Goal: Information Seeking & Learning: Check status

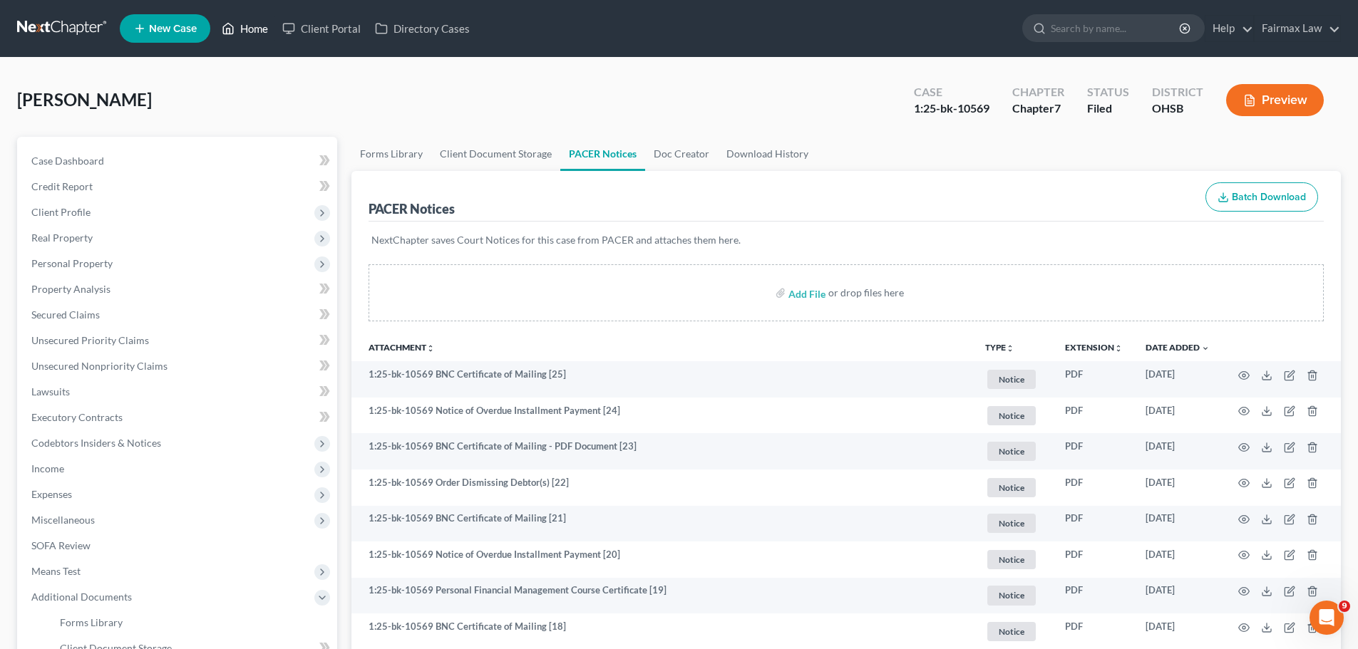
click at [229, 33] on icon at bounding box center [229, 29] width 10 height 11
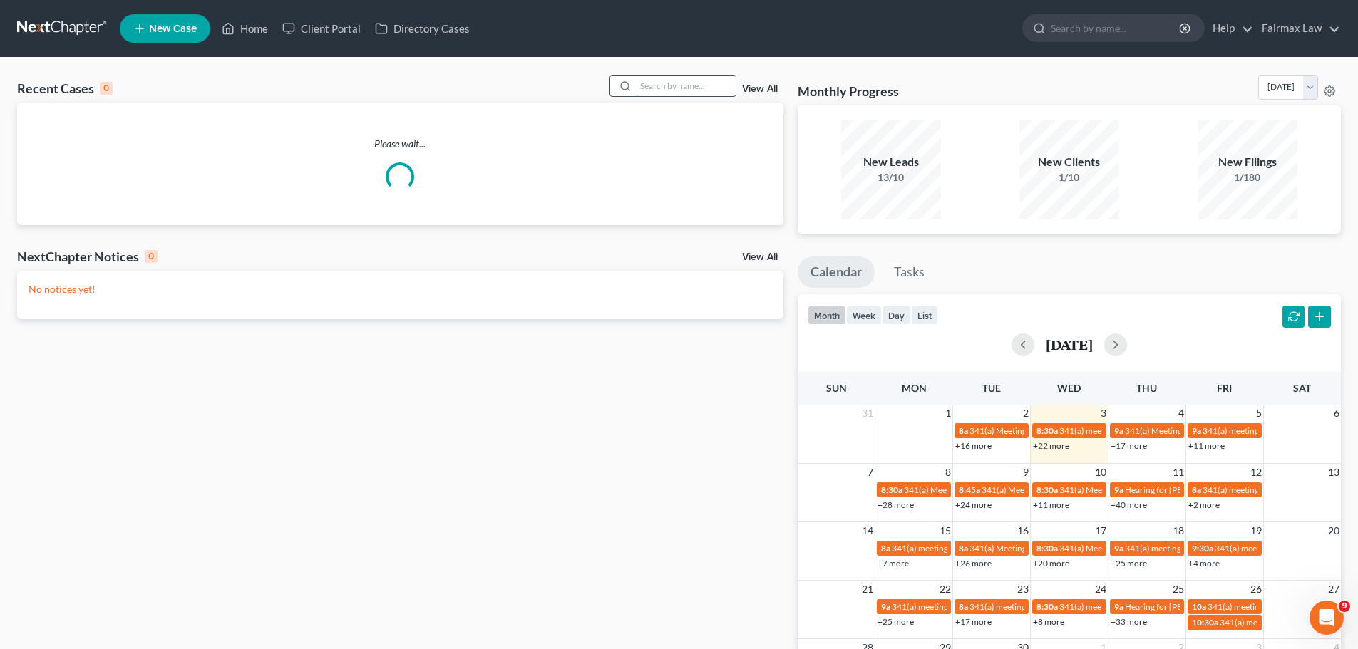
click at [711, 77] on input "search" at bounding box center [686, 86] width 100 height 21
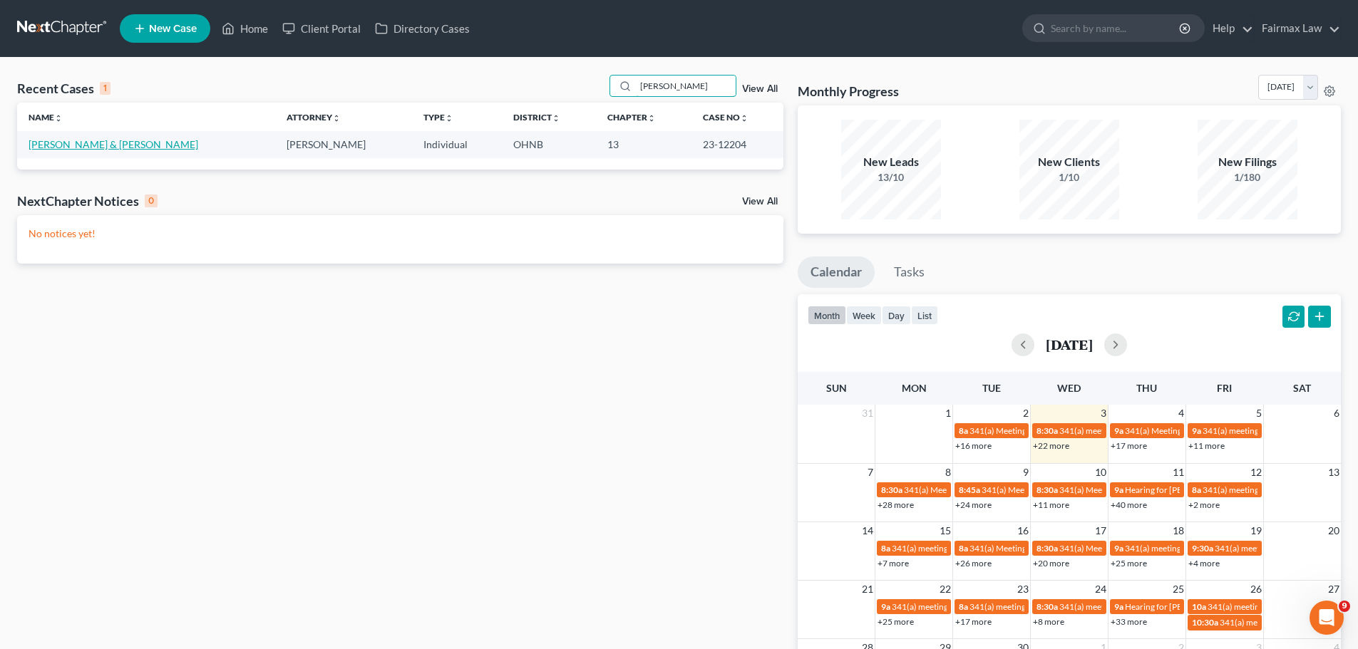
type input "[PERSON_NAME]"
click at [84, 149] on link "[PERSON_NAME] & [PERSON_NAME]" at bounding box center [114, 144] width 170 height 12
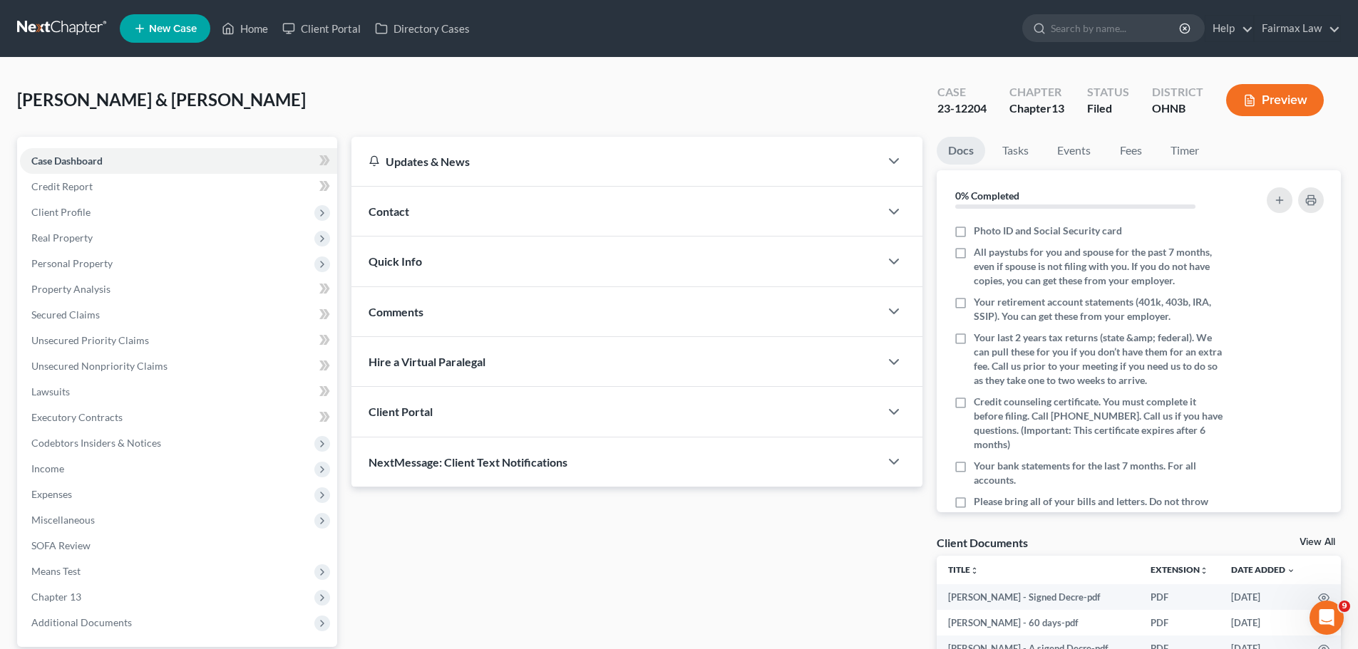
scroll to position [166, 0]
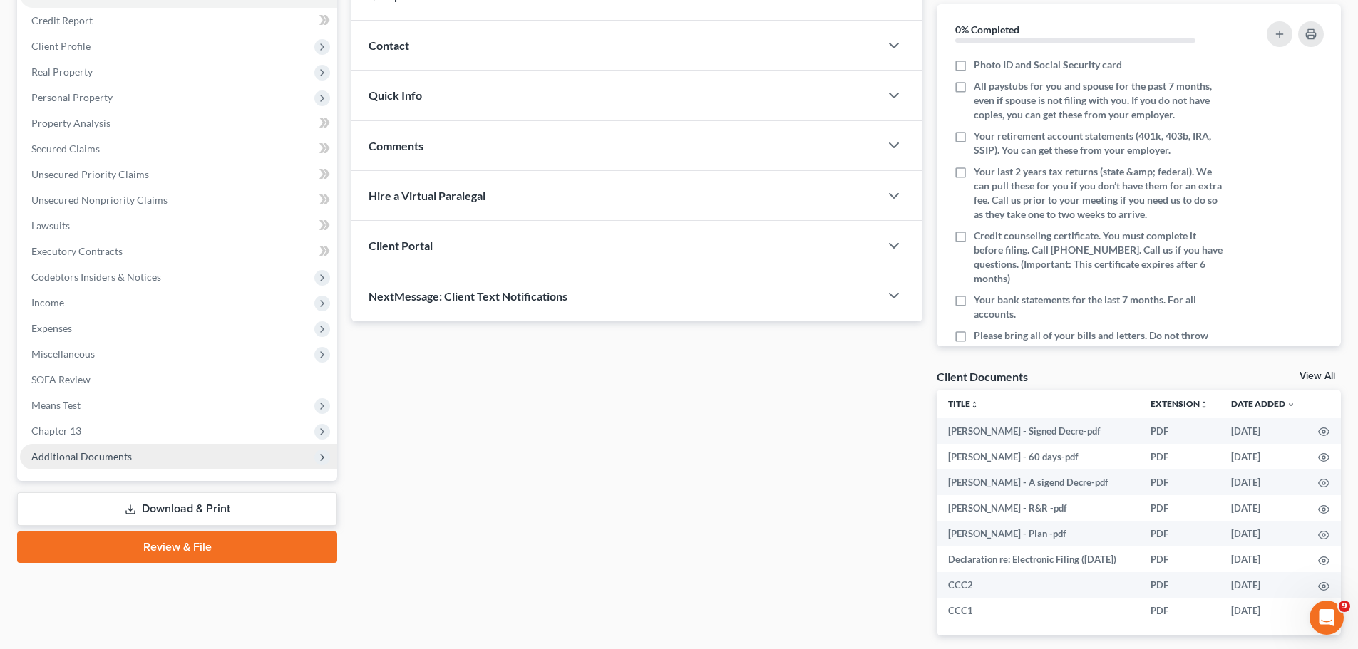
click at [143, 469] on span "Additional Documents" at bounding box center [178, 457] width 317 height 26
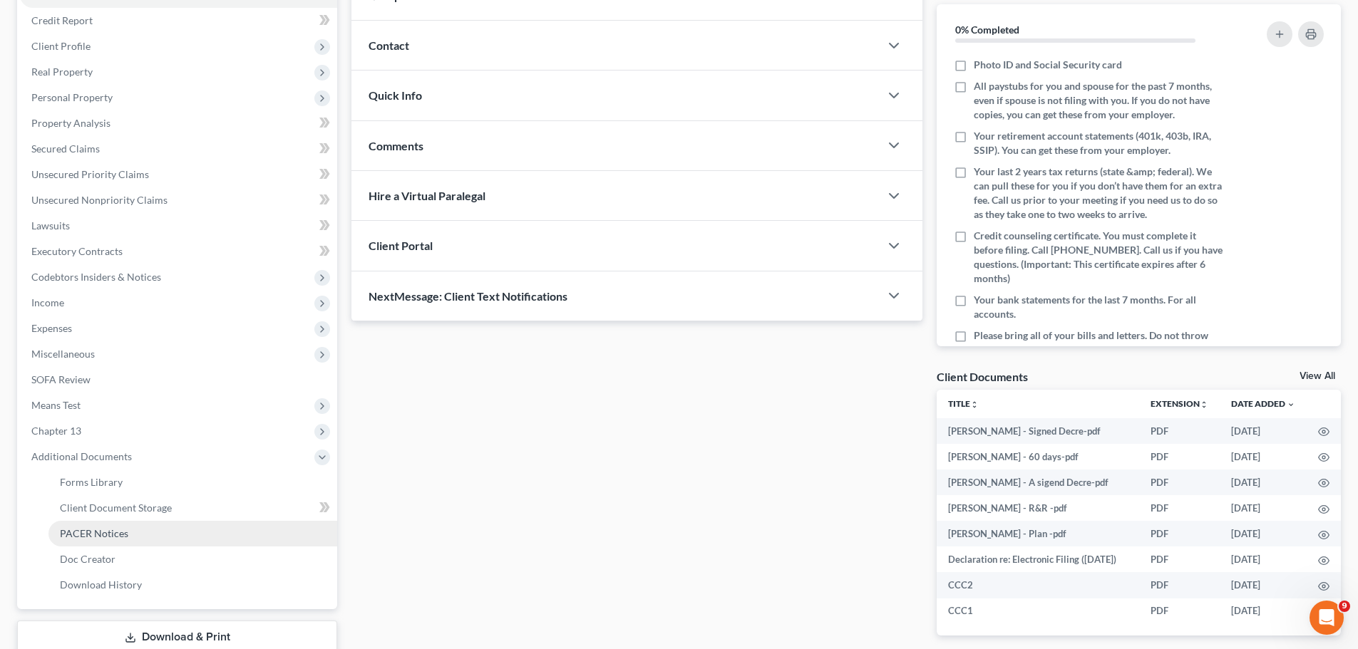
click at [88, 533] on span "PACER Notices" at bounding box center [94, 533] width 68 height 12
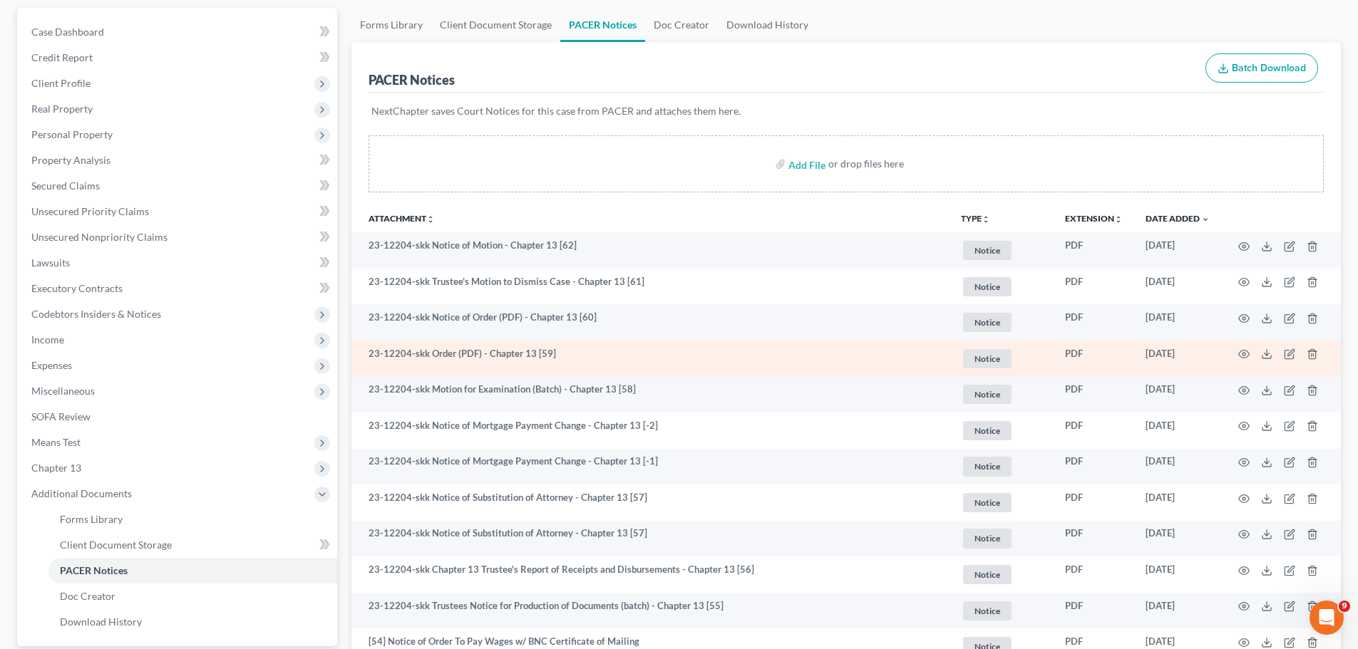
scroll to position [166, 0]
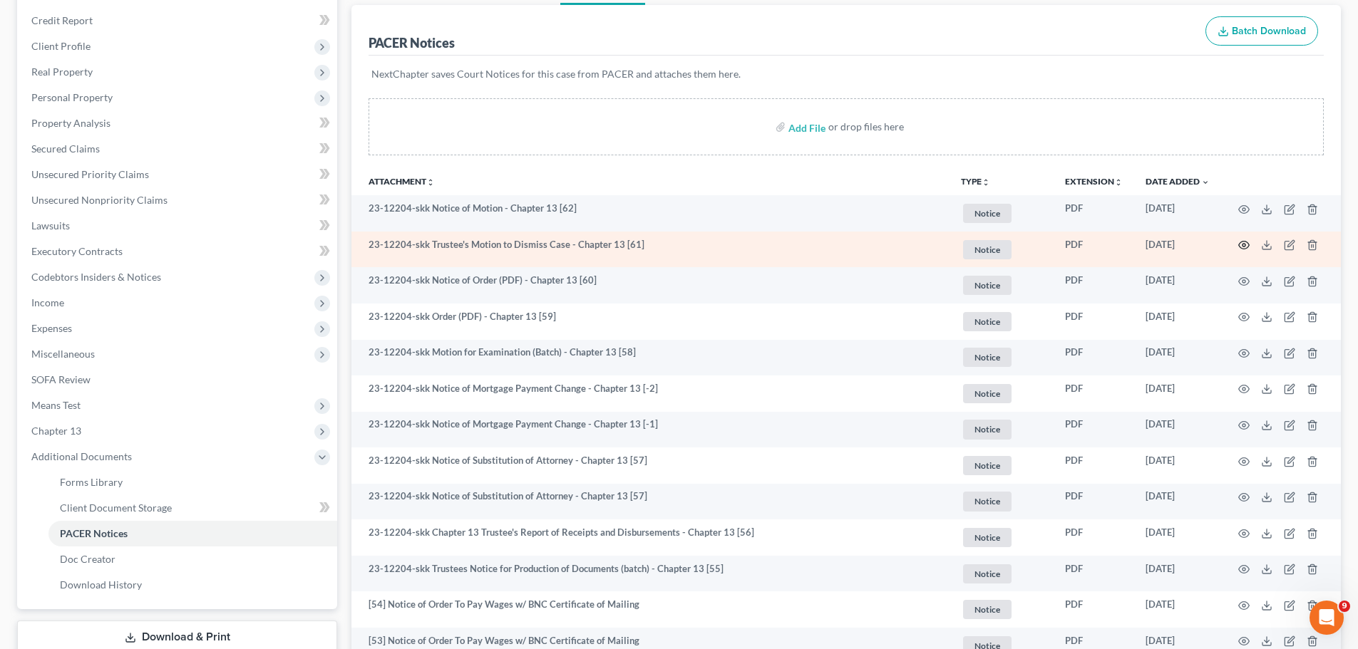
click at [1244, 242] on icon "button" at bounding box center [1244, 246] width 11 height 8
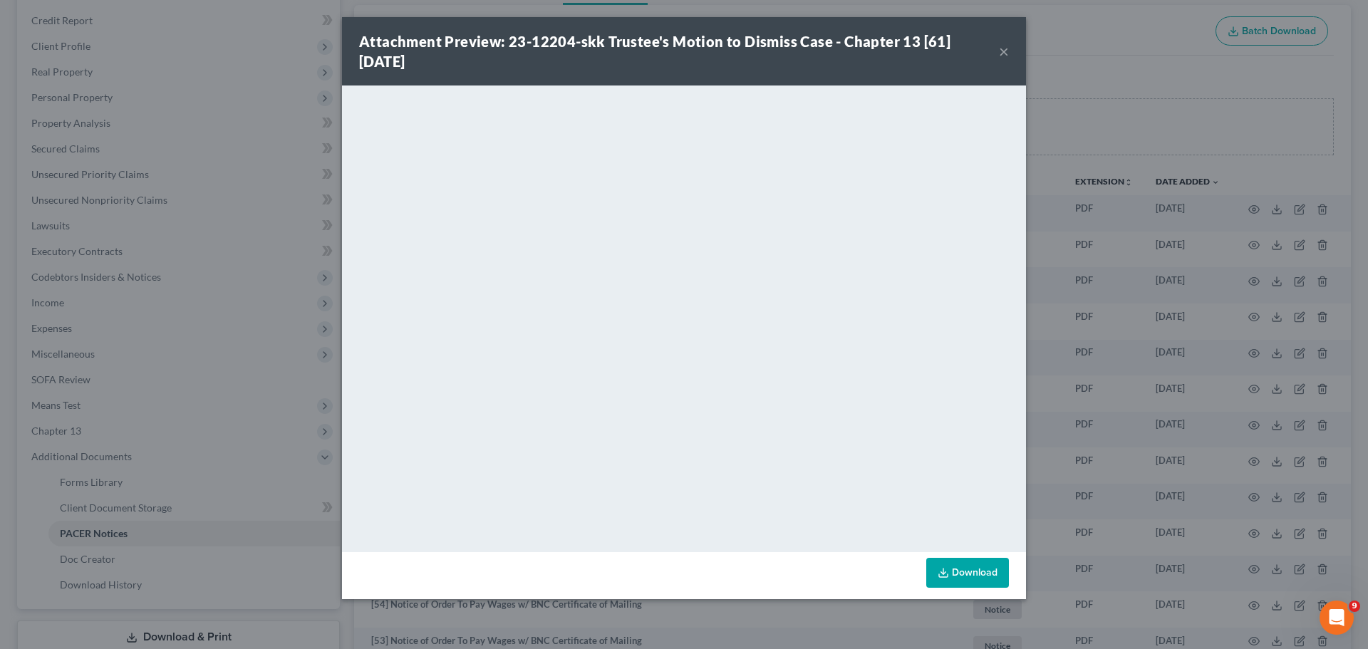
click at [1259, 270] on div "Attachment Preview: 23-12204-skk Trustee's Motion to Dismiss Case - Chapter 13 …" at bounding box center [684, 324] width 1368 height 649
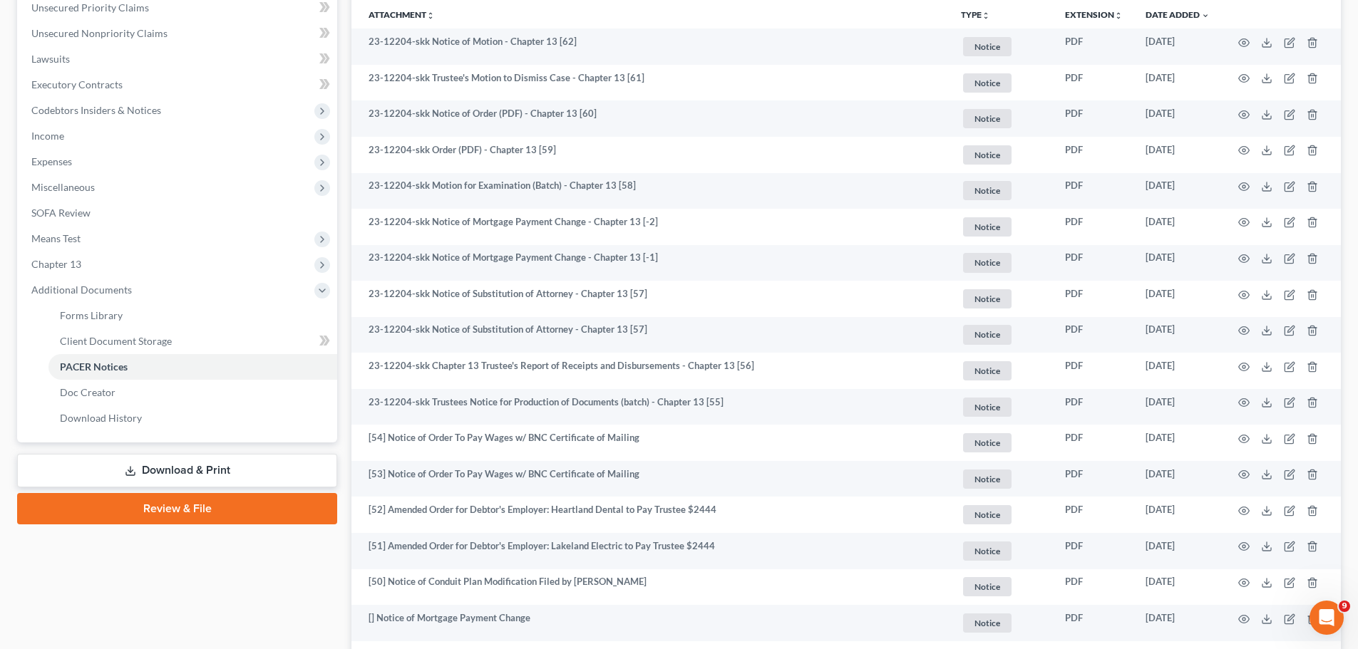
scroll to position [0, 0]
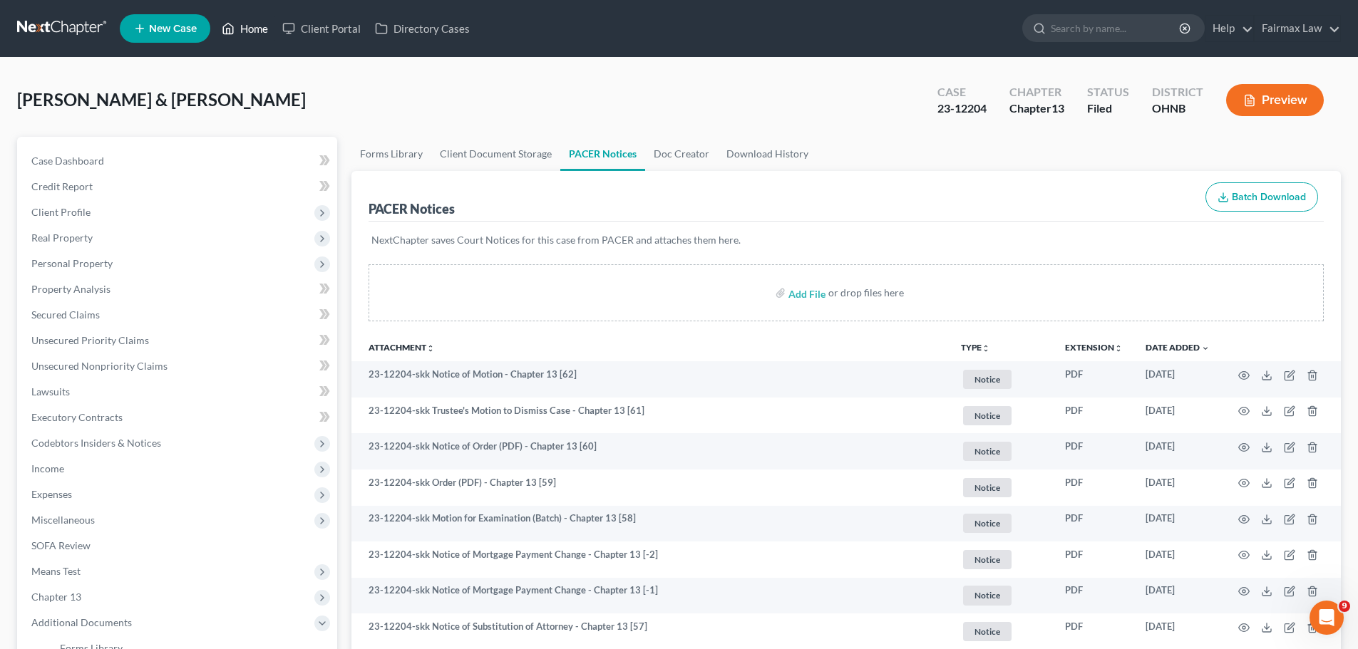
click at [249, 19] on link "Home" at bounding box center [245, 29] width 61 height 26
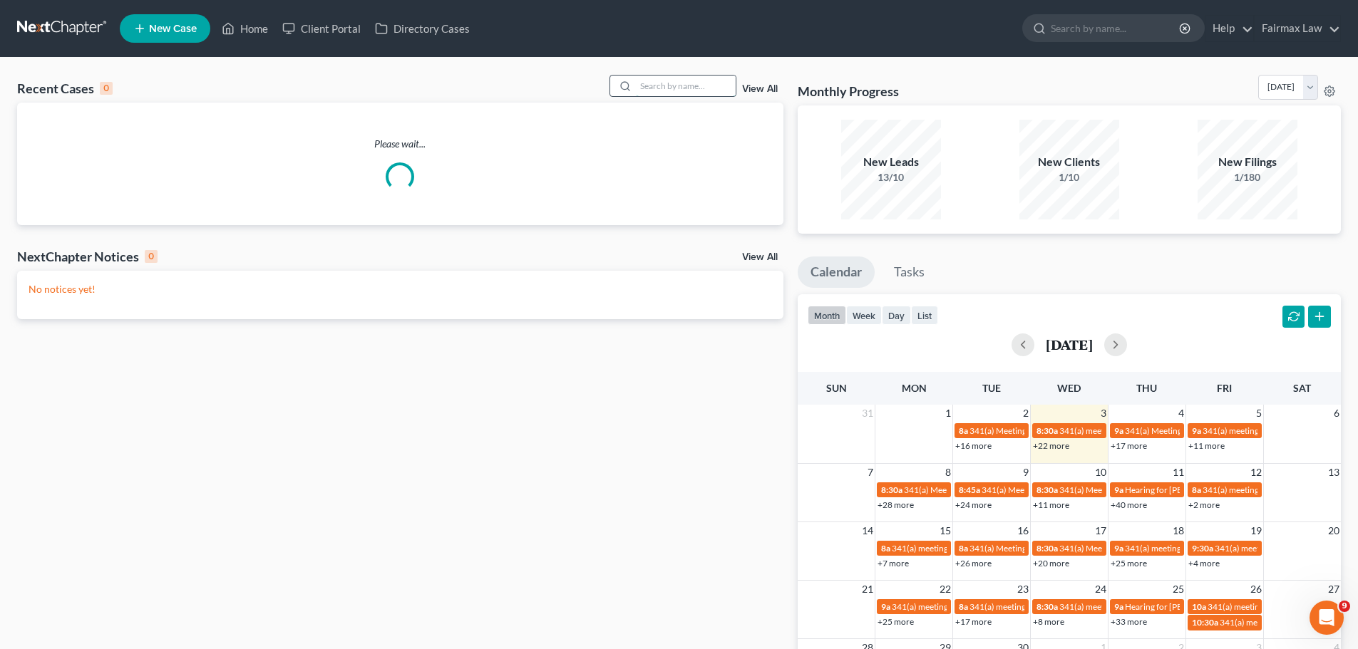
click at [696, 92] on input "search" at bounding box center [686, 86] width 100 height 21
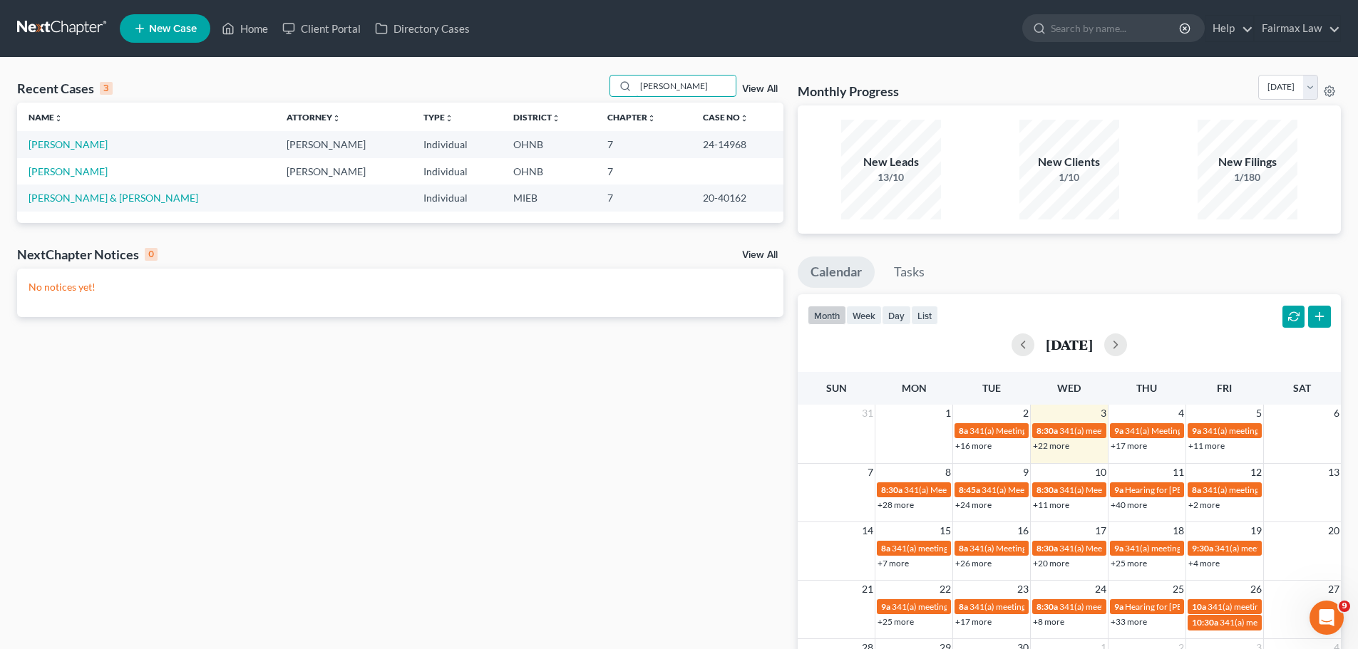
type input "[PERSON_NAME]"
